Goal: Transaction & Acquisition: Download file/media

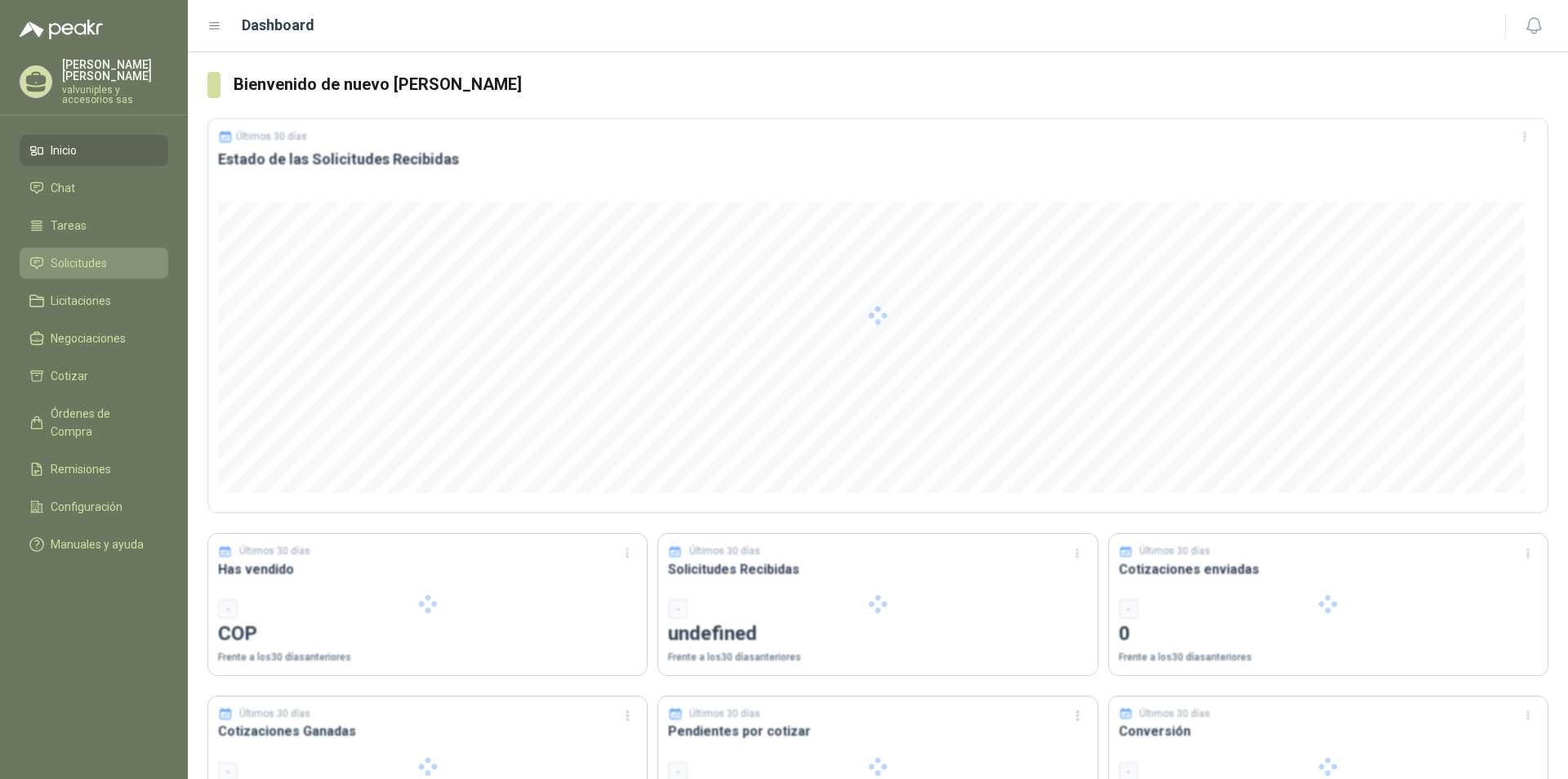
click at [82, 254] on span "Solicitudes" at bounding box center [79, 263] width 57 height 18
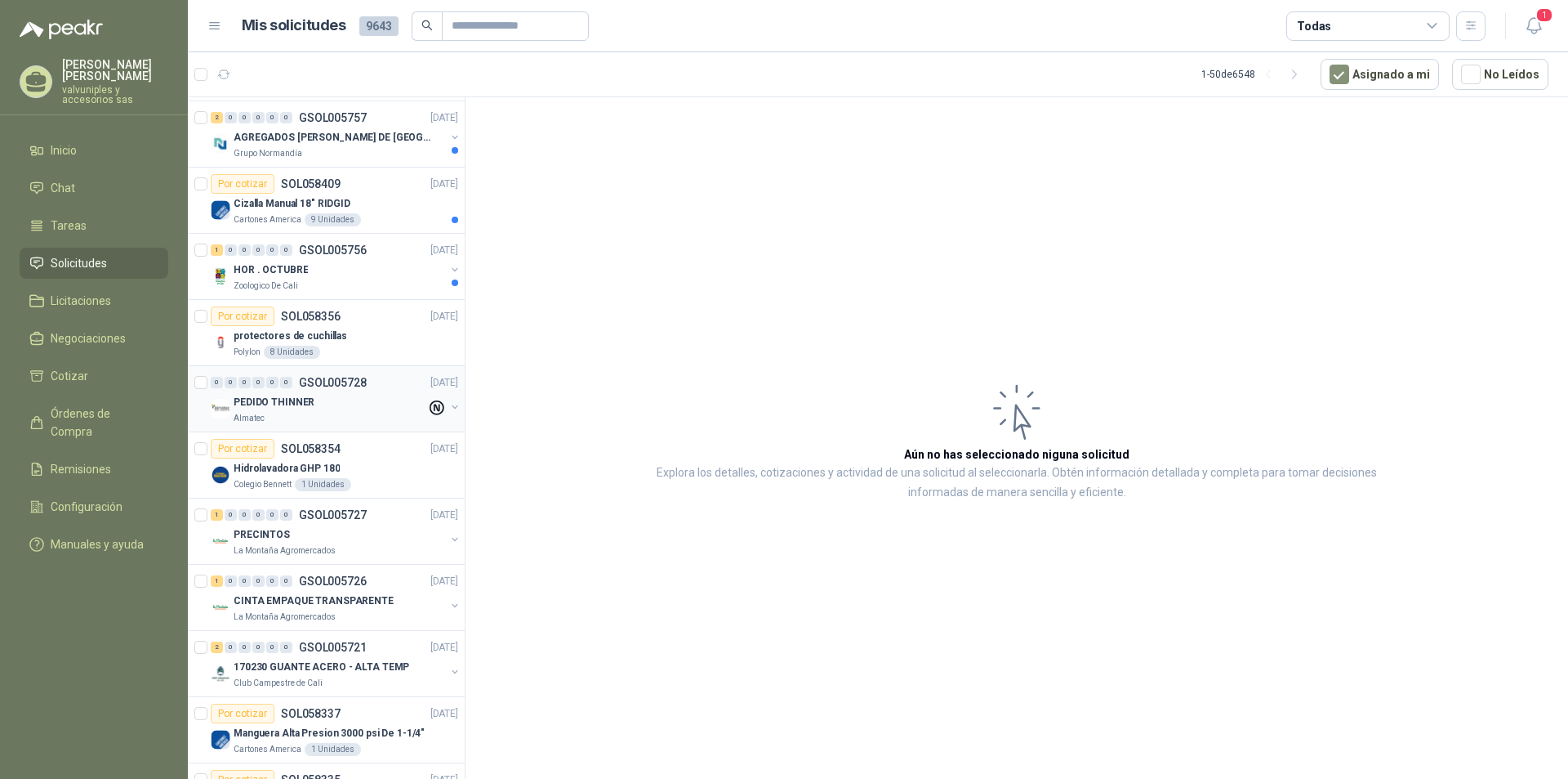
scroll to position [82, 0]
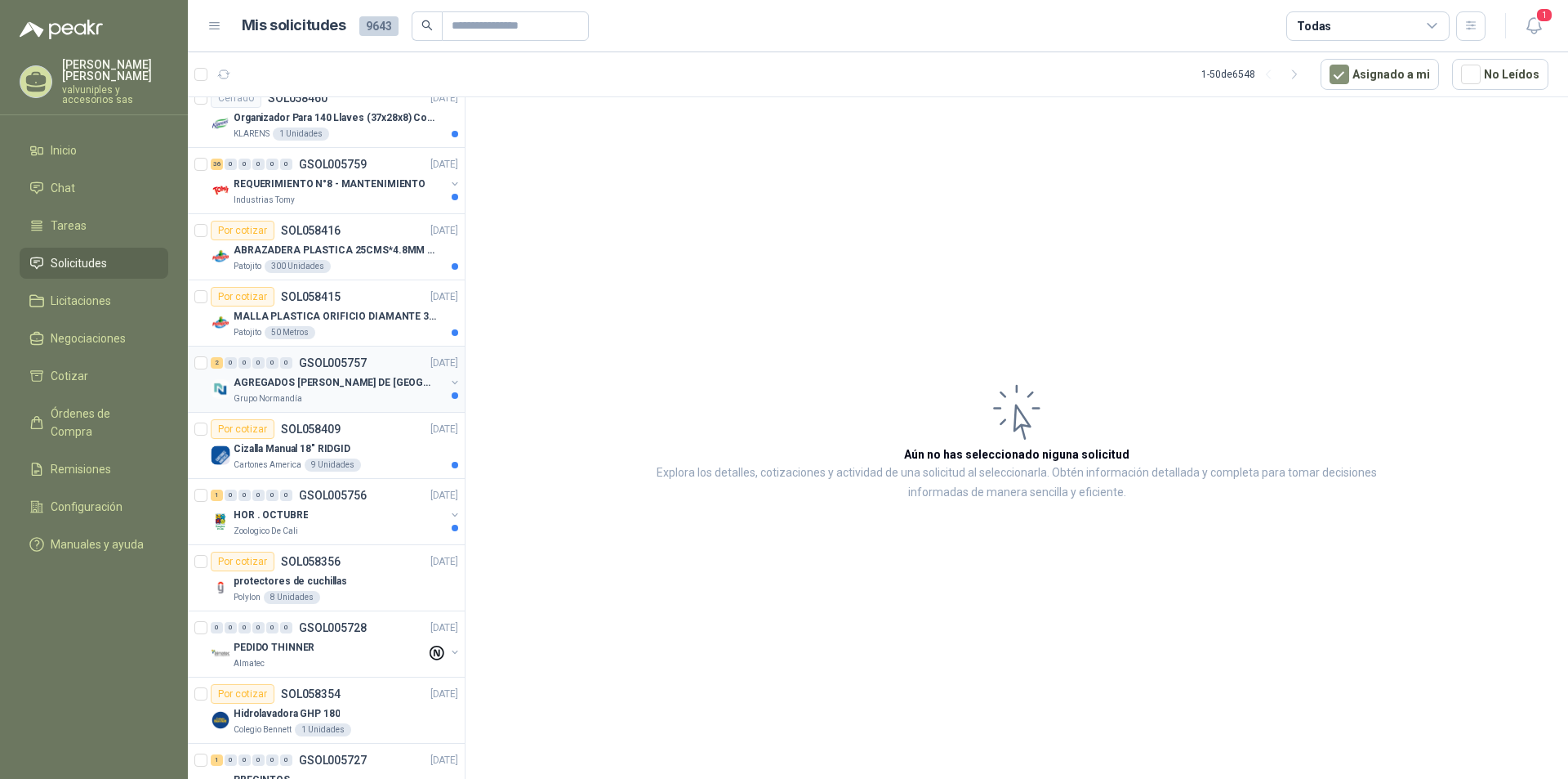
click at [275, 383] on p "AGREGADOS [PERSON_NAME] DE [GEOGRAPHIC_DATA]" at bounding box center [335, 382] width 203 height 16
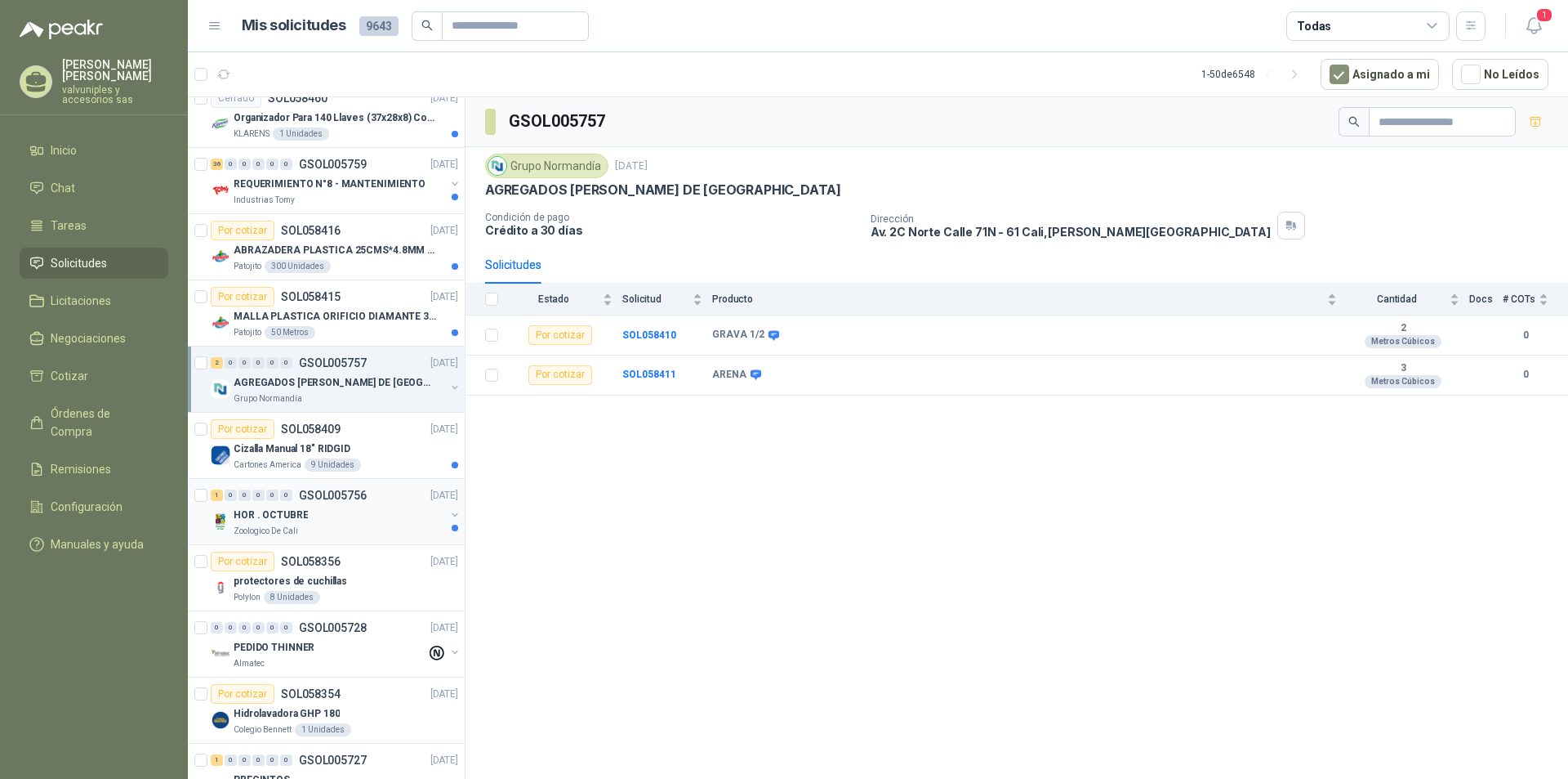
click at [280, 511] on p "HOR . OCTUBRE" at bounding box center [270, 515] width 74 height 16
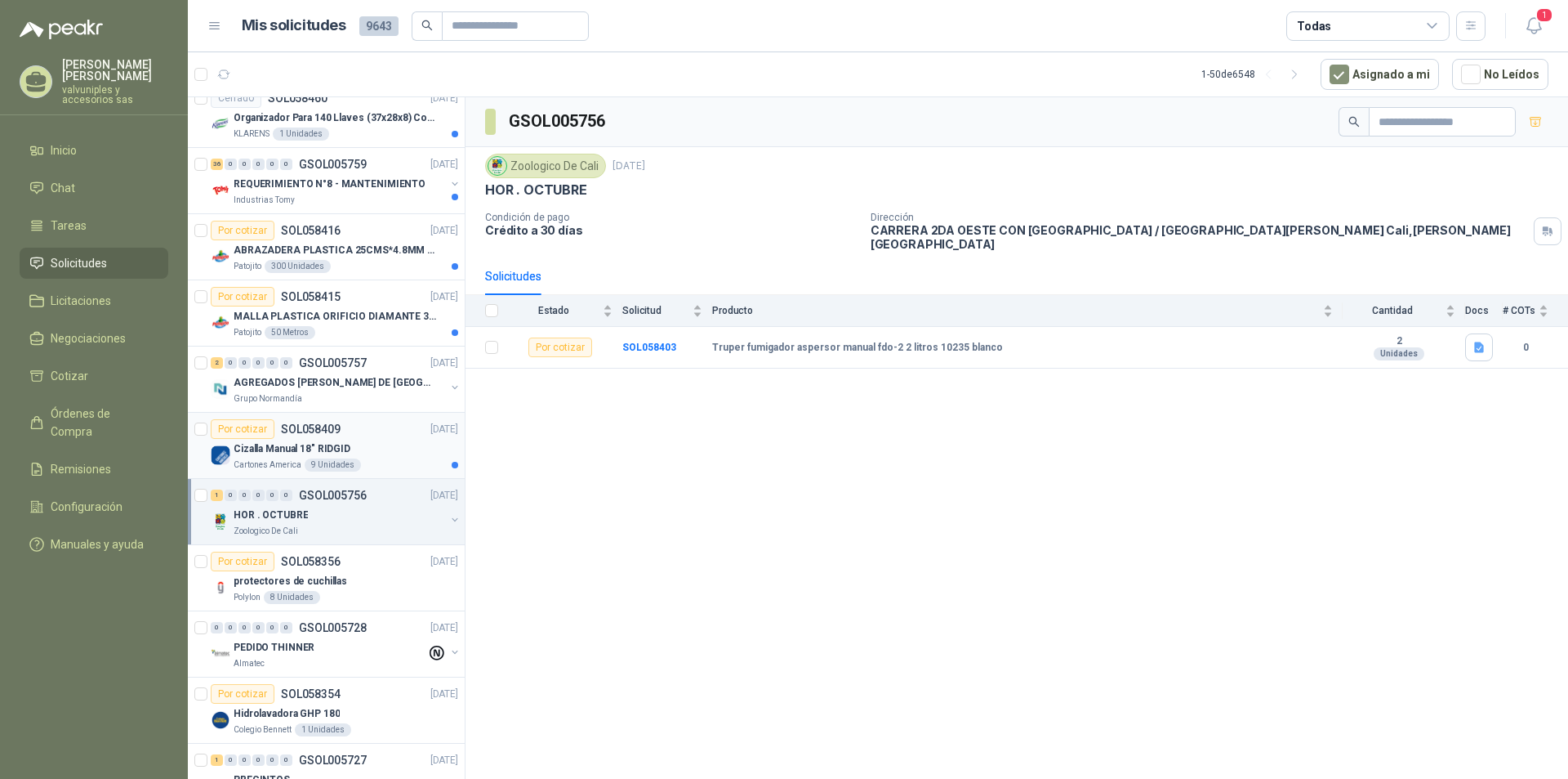
click at [285, 449] on p "Cizalla Manual 18" RIDGID" at bounding box center [291, 448] width 116 height 16
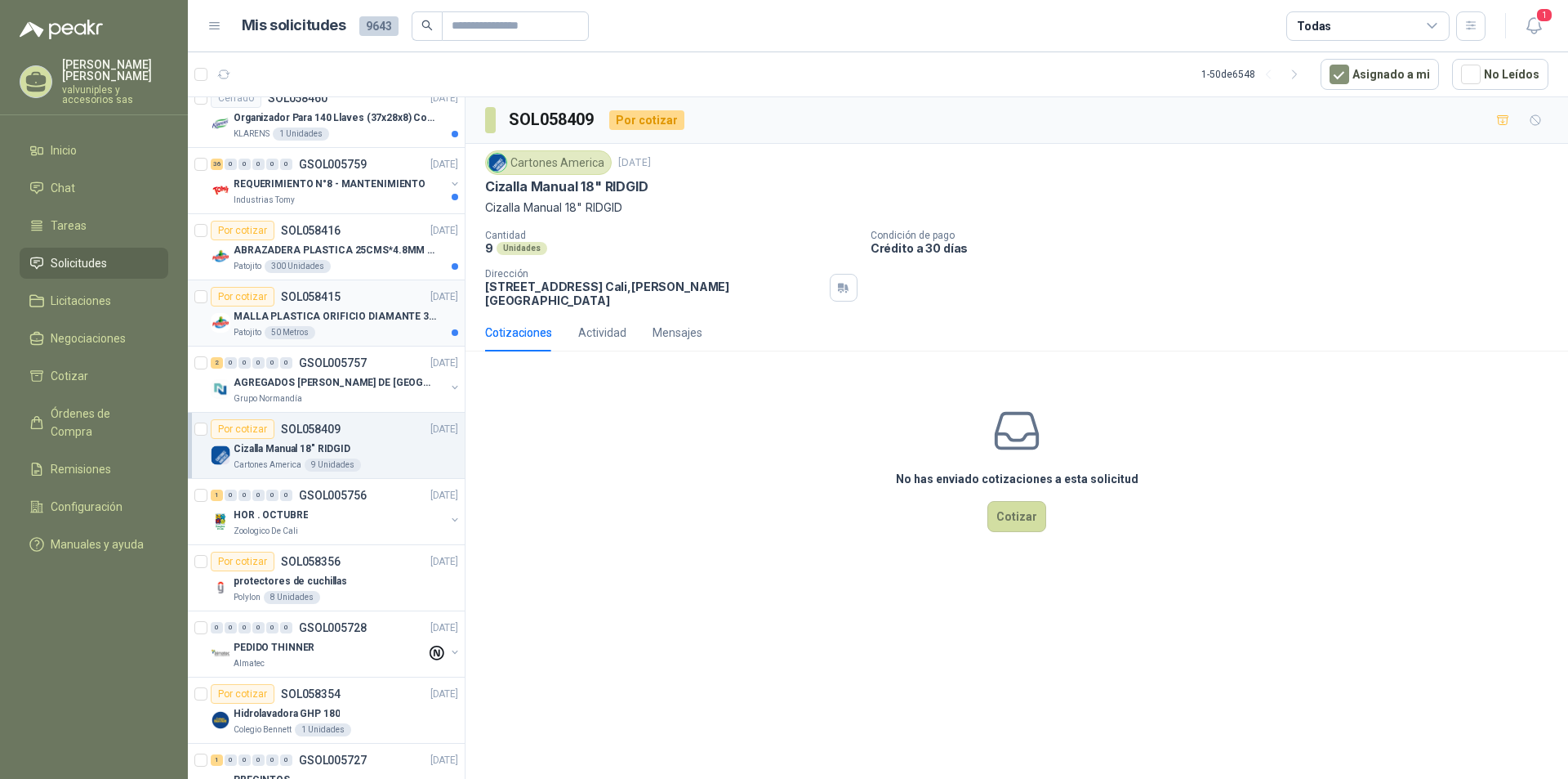
click at [298, 320] on p "MALLA PLASTICA ORIFICIO DIAMANTE 3MM" at bounding box center [335, 316] width 203 height 16
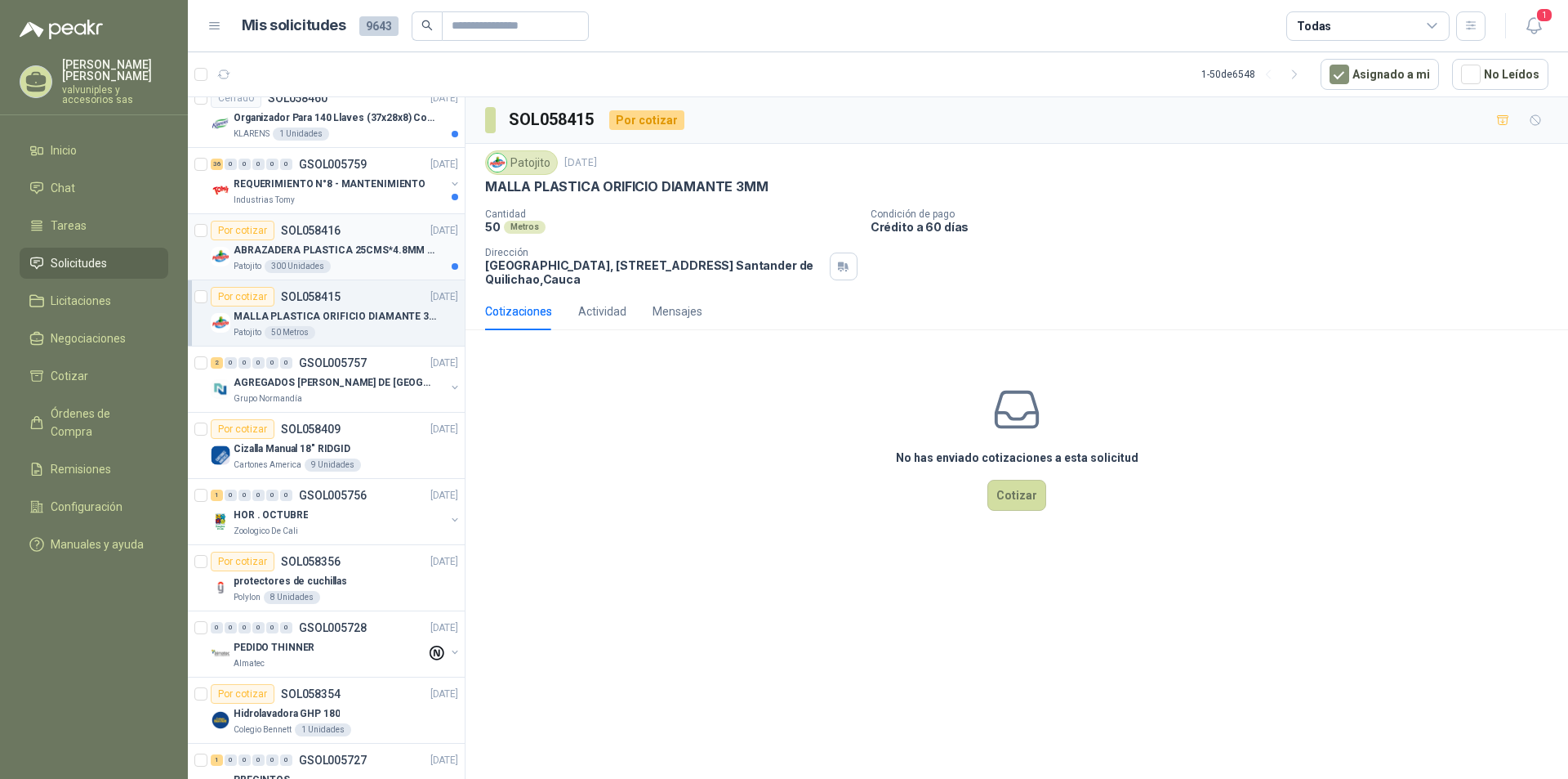
click at [273, 246] on p "ABRAZADERA PLASTICA 25CMS*4.8MM NEGRA" at bounding box center [335, 250] width 203 height 16
click at [287, 181] on p "REQUERIMIENTO N°8 - MANTENIMIENTO" at bounding box center [329, 184] width 191 height 16
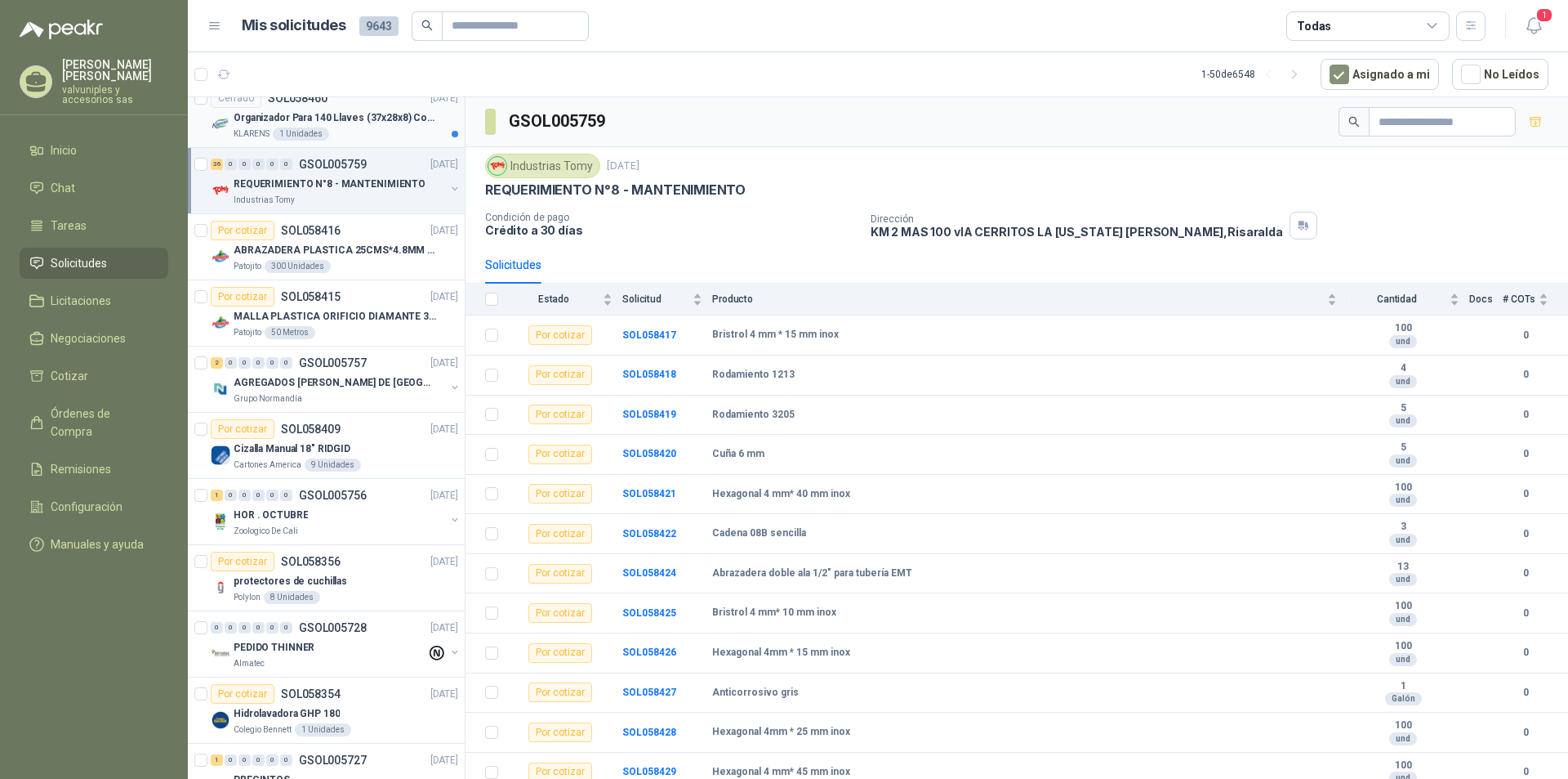
click at [267, 115] on p "Organizador Para 140 Llaves (37x28x8) Con Cerradura" at bounding box center [335, 117] width 203 height 16
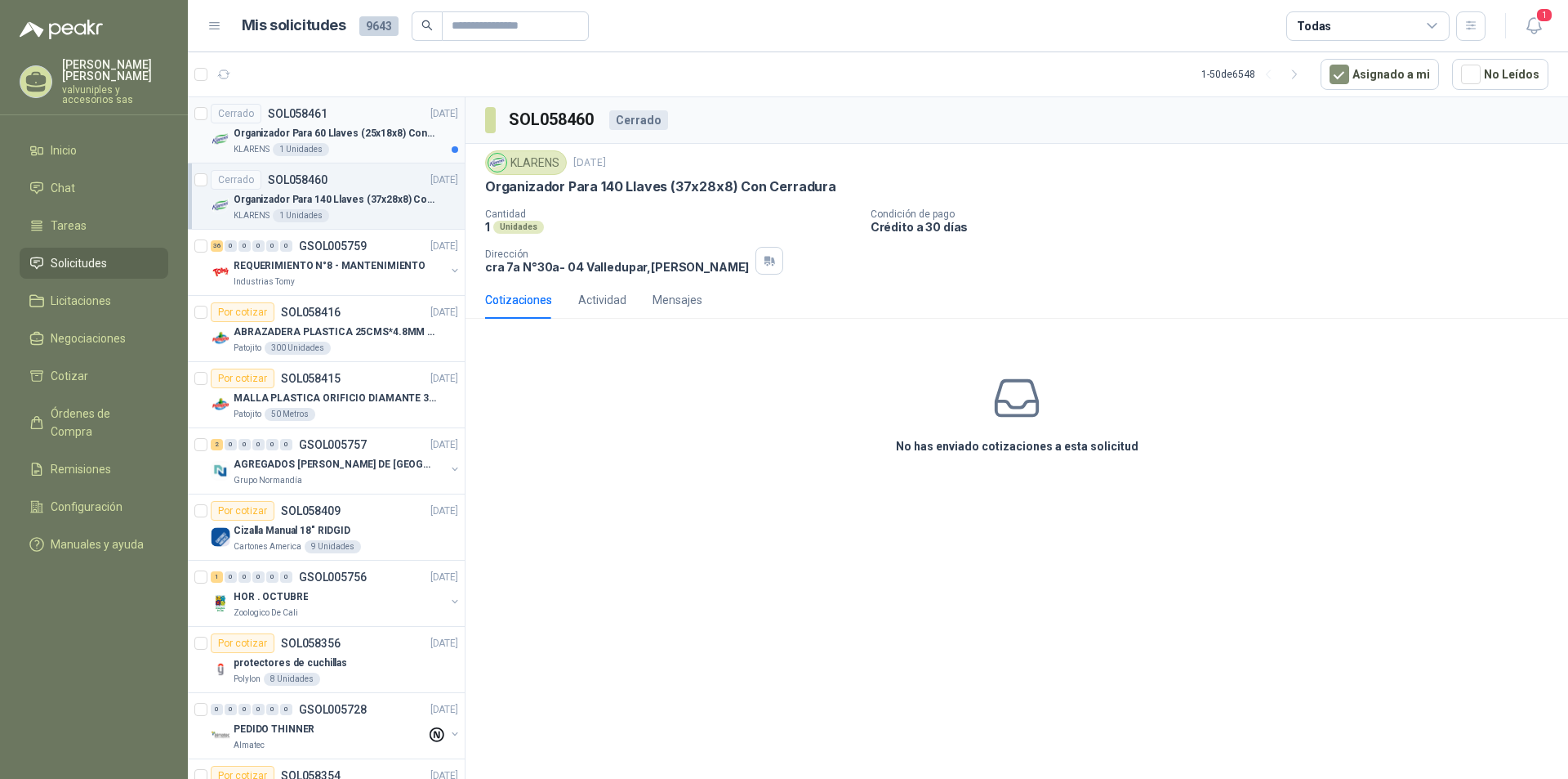
click at [277, 130] on p "Organizador Para 60 Llaves (25x18x8) Con Cerradura" at bounding box center [335, 133] width 203 height 16
click at [1524, 27] on icon "button" at bounding box center [1533, 26] width 20 height 20
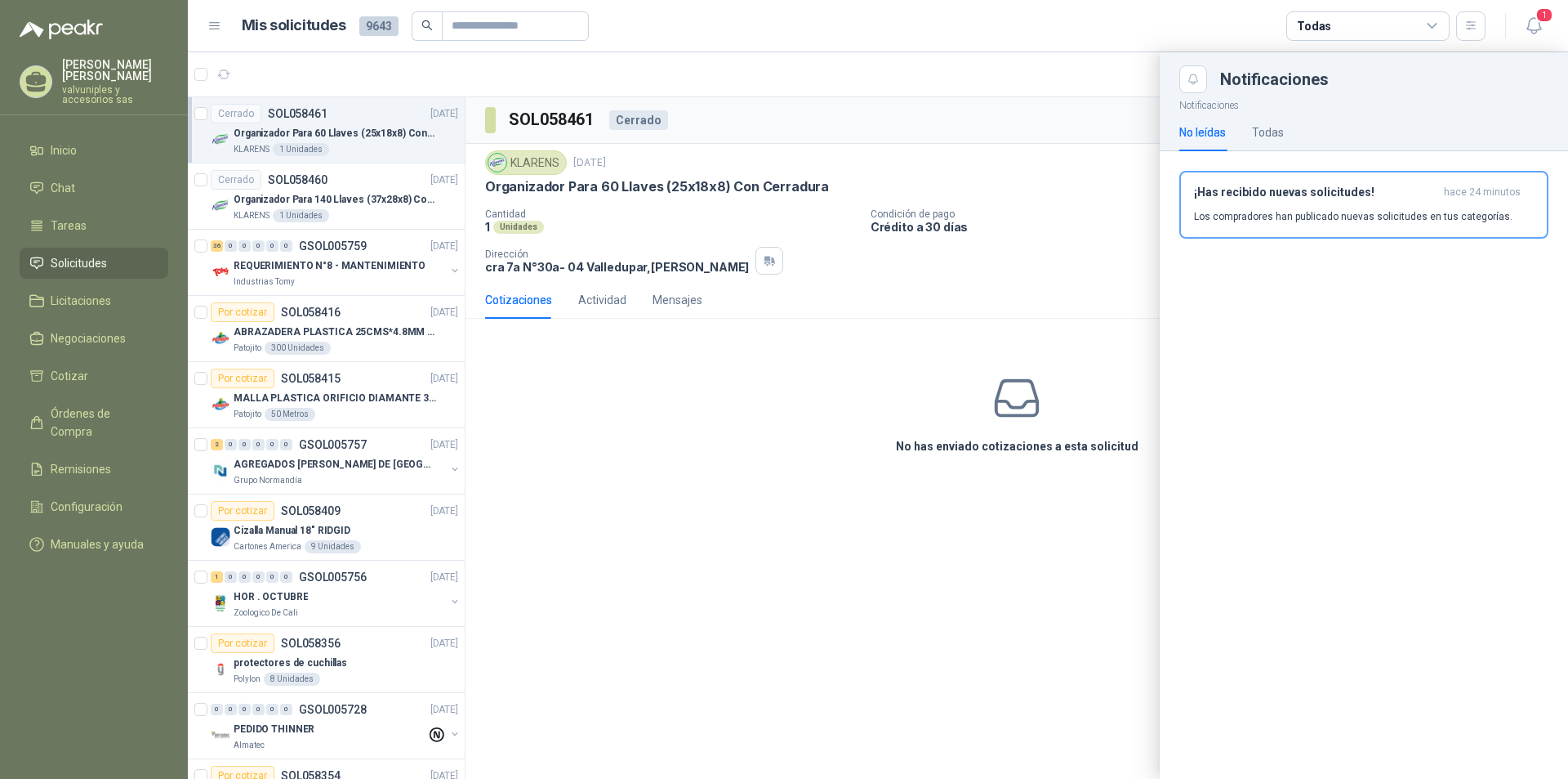
click at [1252, 196] on h3 "¡Has recibido nuevas solicitudes!" at bounding box center [1315, 192] width 244 height 14
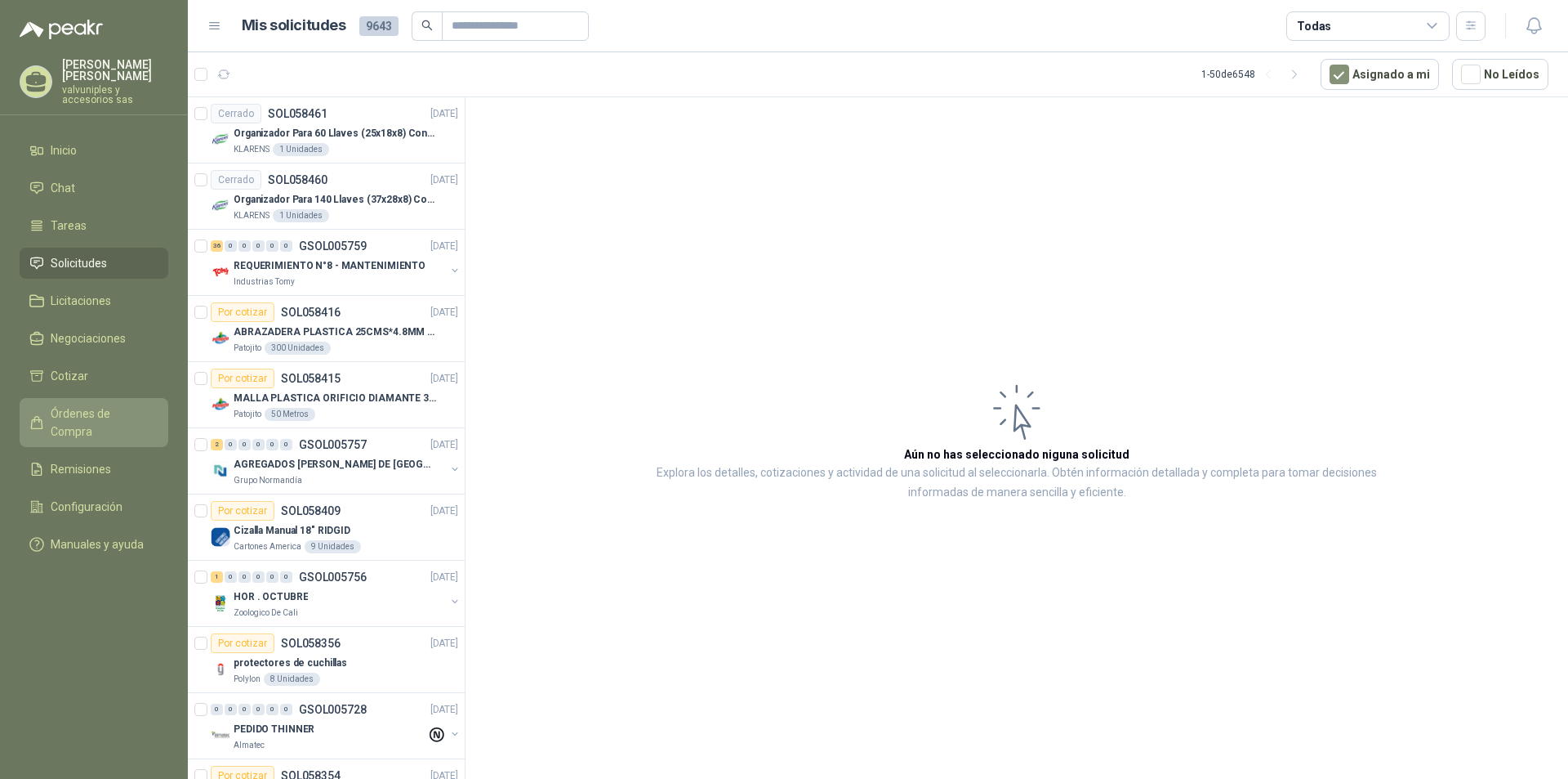
click at [86, 404] on span "Órdenes de Compra" at bounding box center [101, 422] width 102 height 36
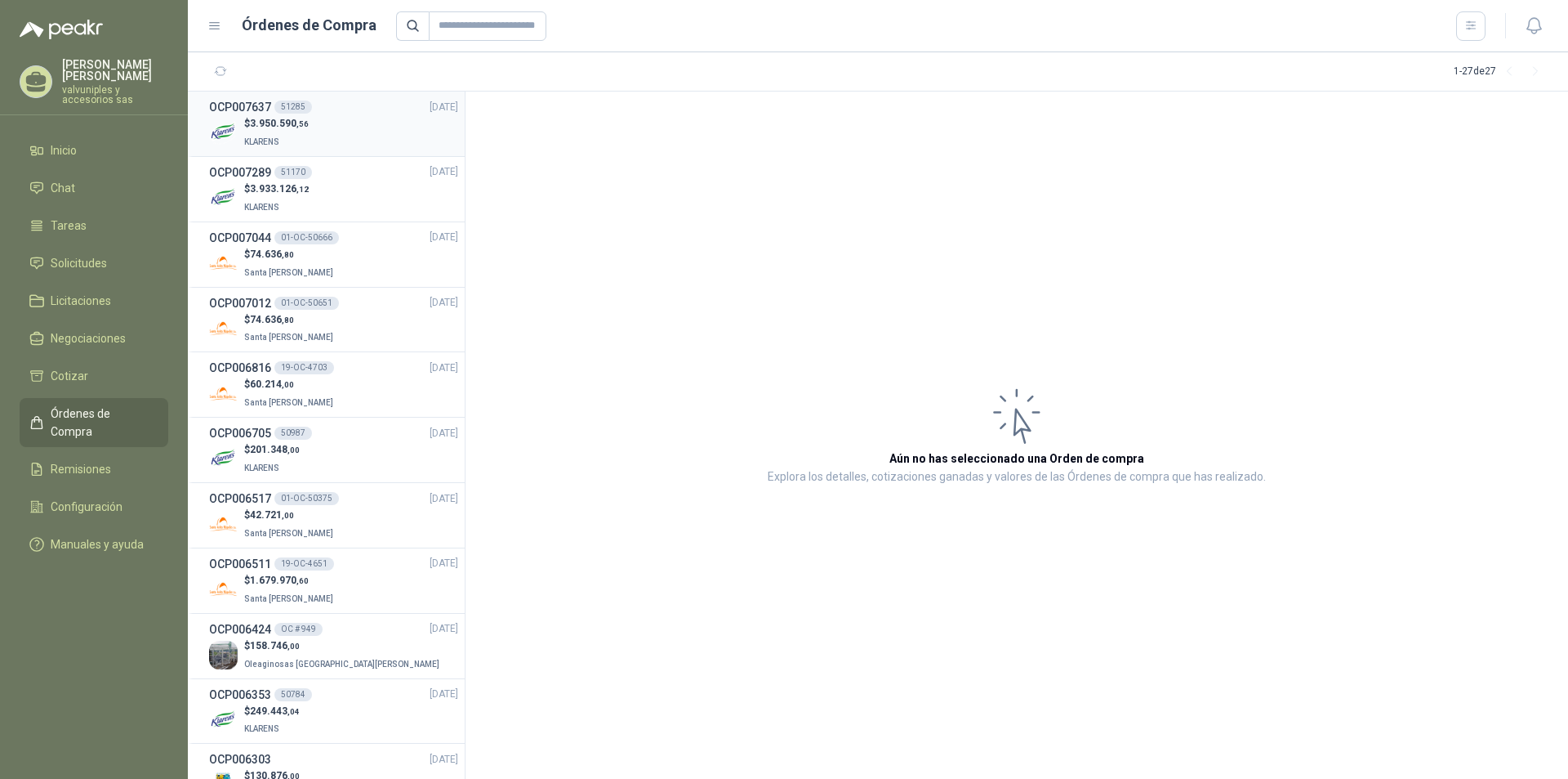
click at [270, 106] on h3 "OCP007637" at bounding box center [240, 107] width 62 height 18
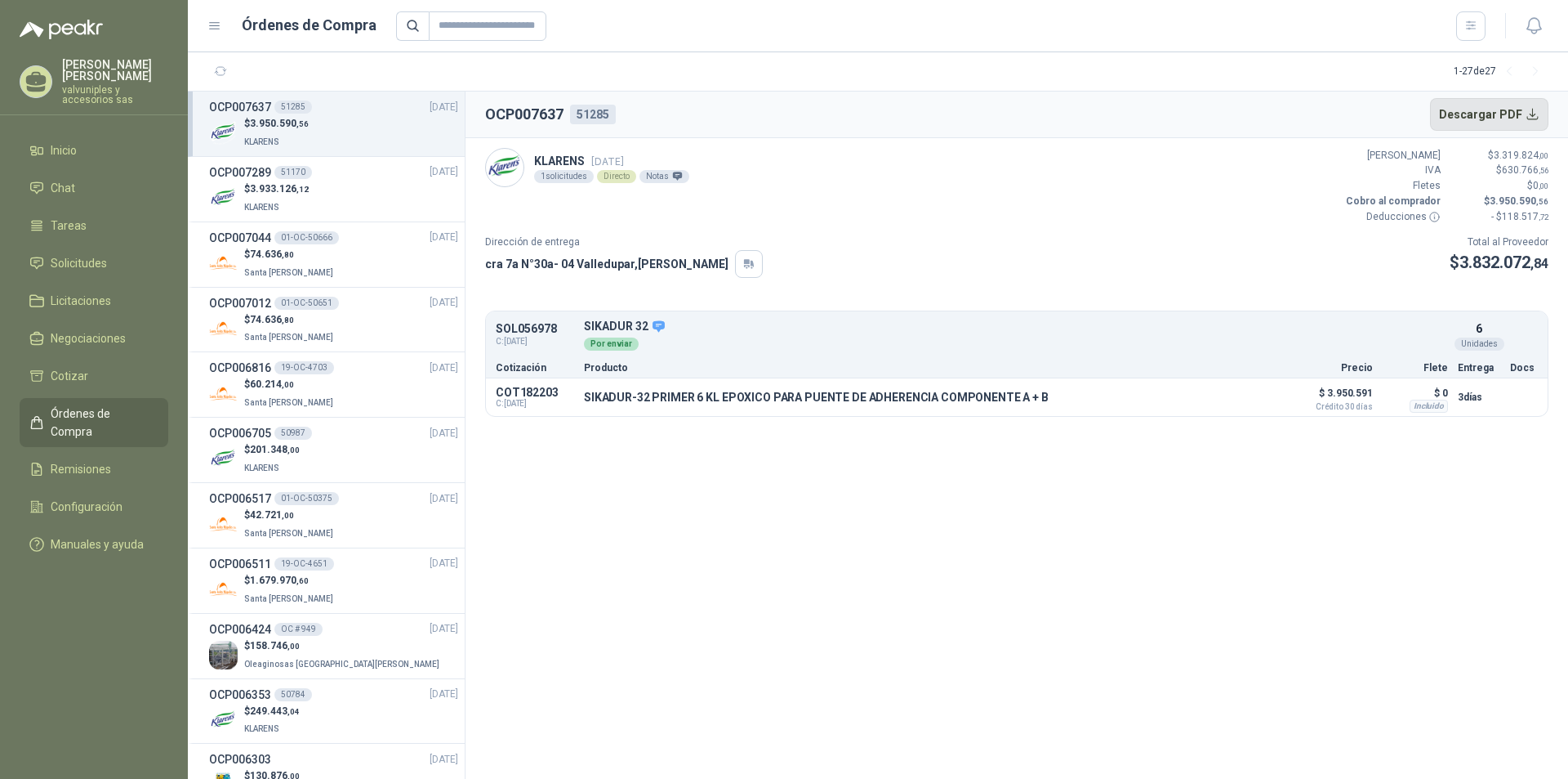
click at [1490, 115] on button "Descargar PDF" at bounding box center [1489, 115] width 119 height 33
click at [85, 460] on span "Remisiones" at bounding box center [81, 469] width 60 height 18
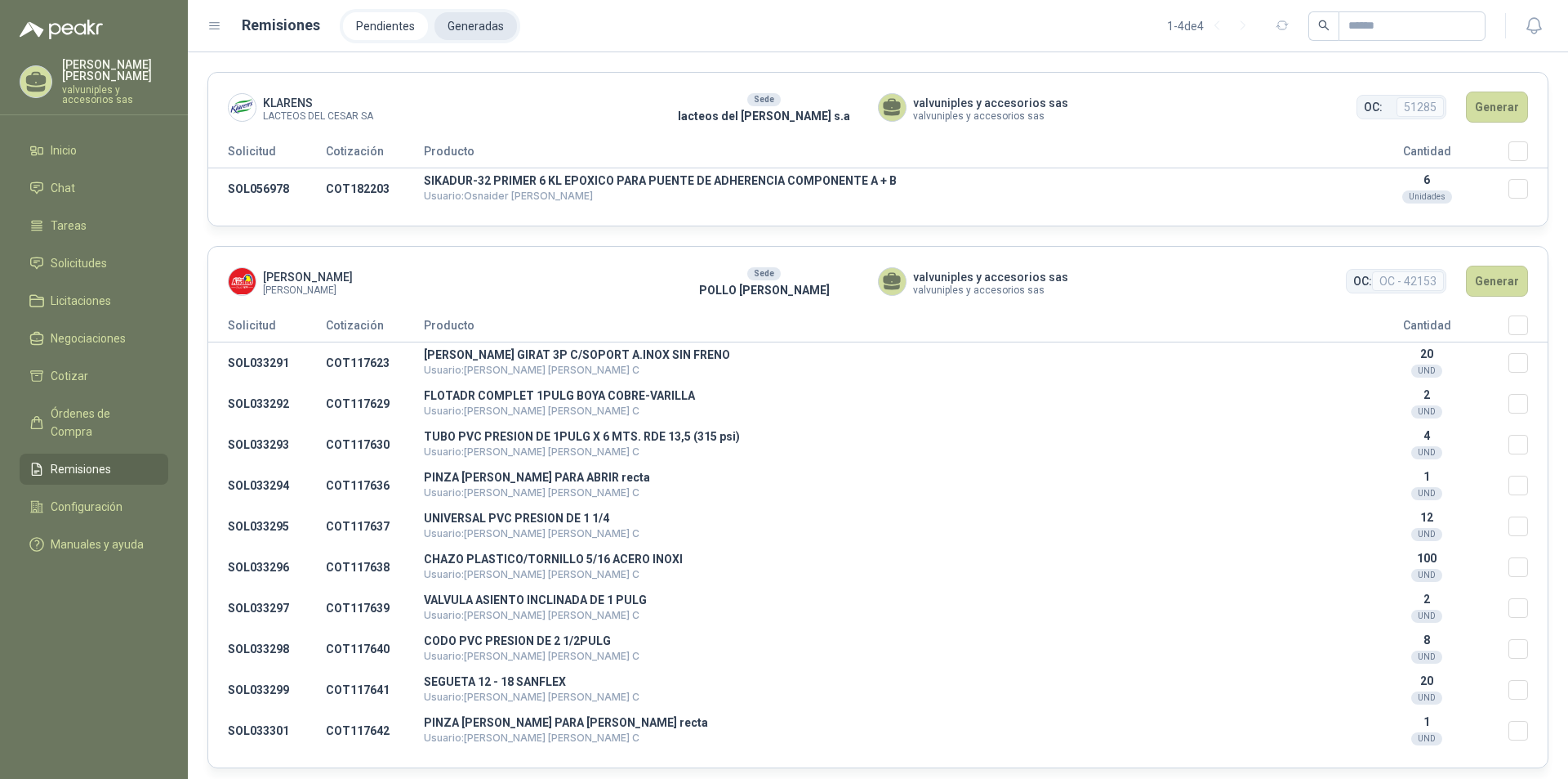
click at [451, 25] on li "Generadas" at bounding box center [475, 26] width 82 height 27
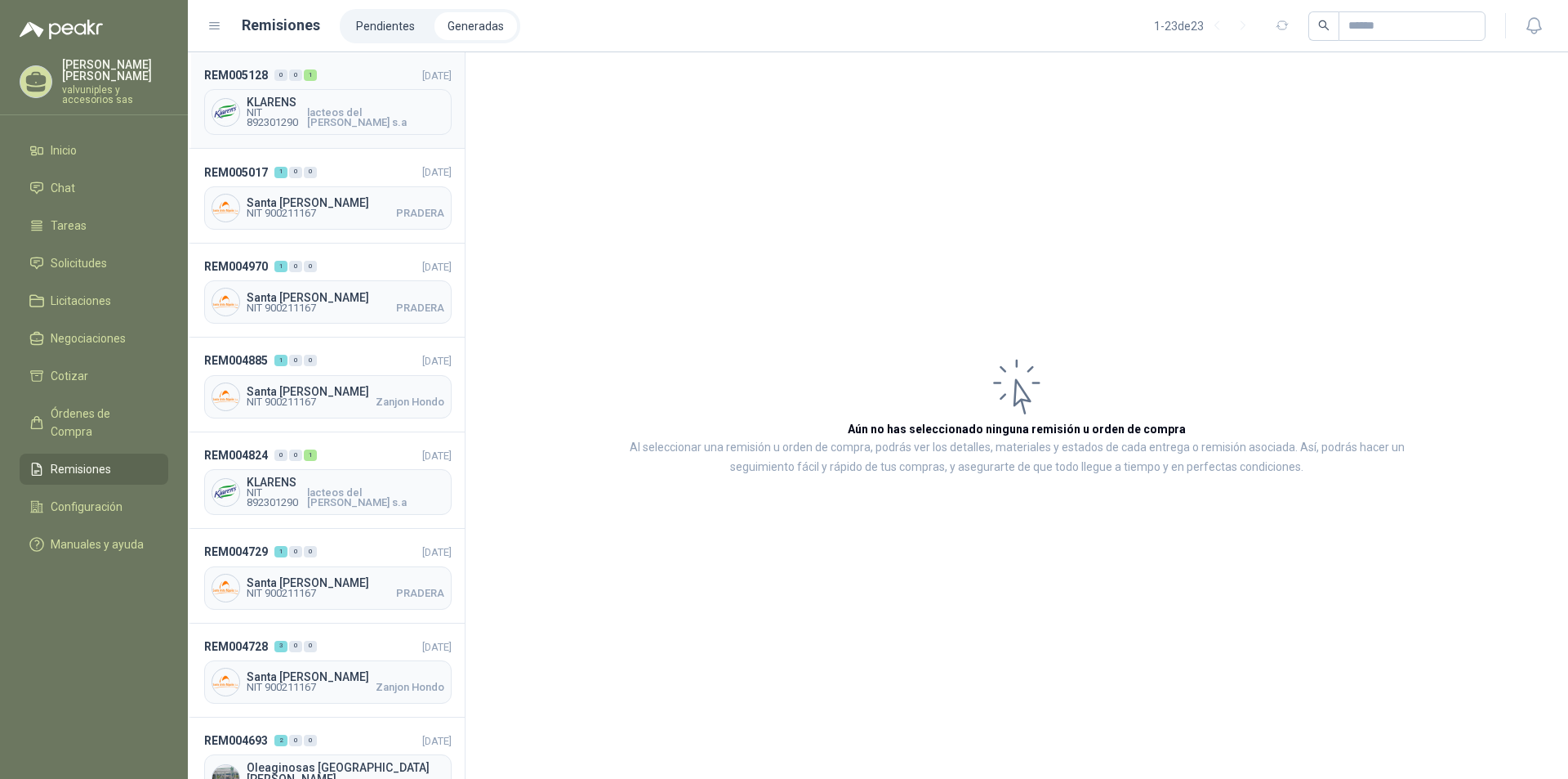
click at [285, 107] on span "KLARENS" at bounding box center [345, 102] width 198 height 11
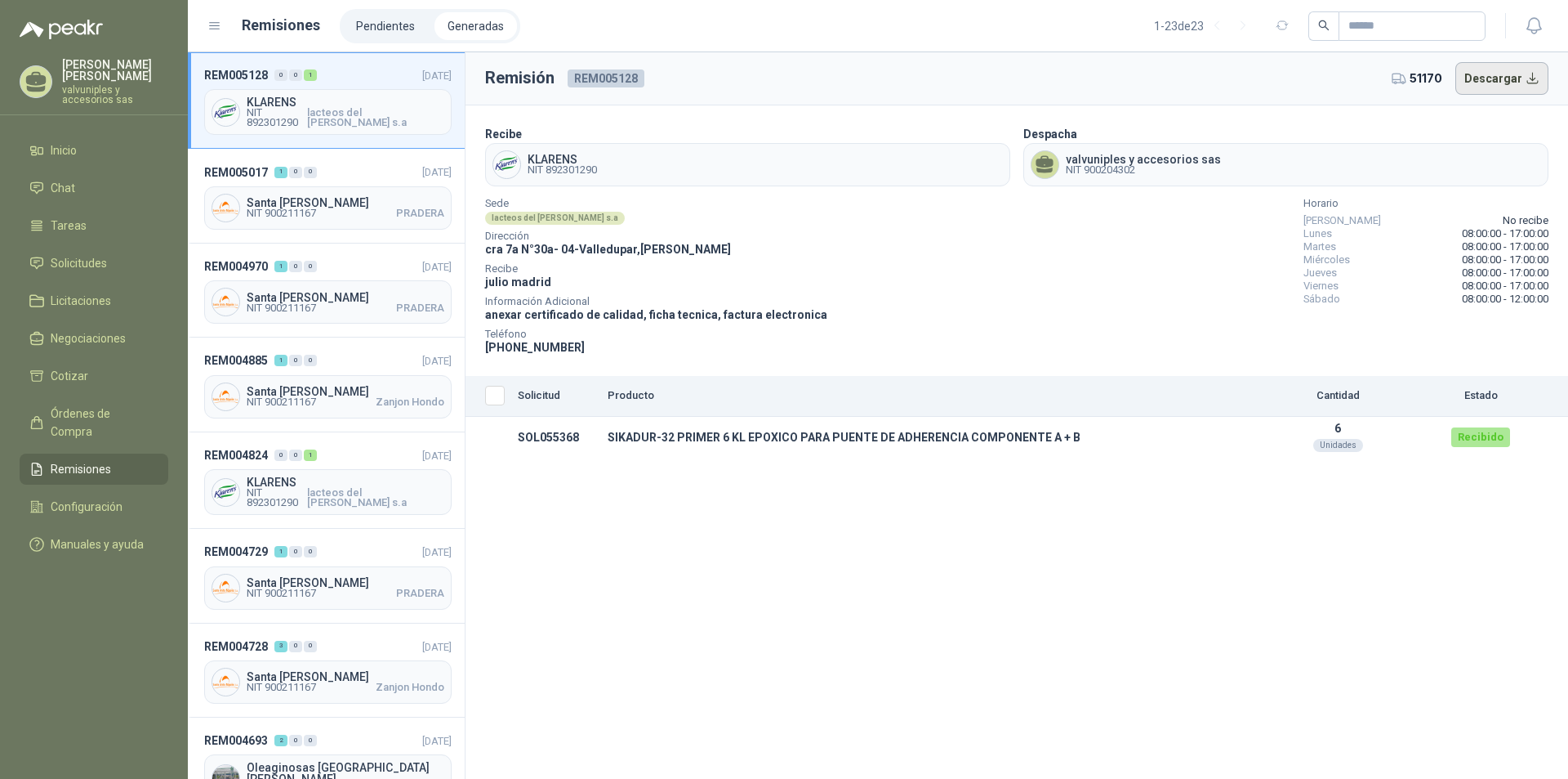
click at [1466, 75] on button "Descargar" at bounding box center [1502, 79] width 94 height 33
